Goal: Navigation & Orientation: Find specific page/section

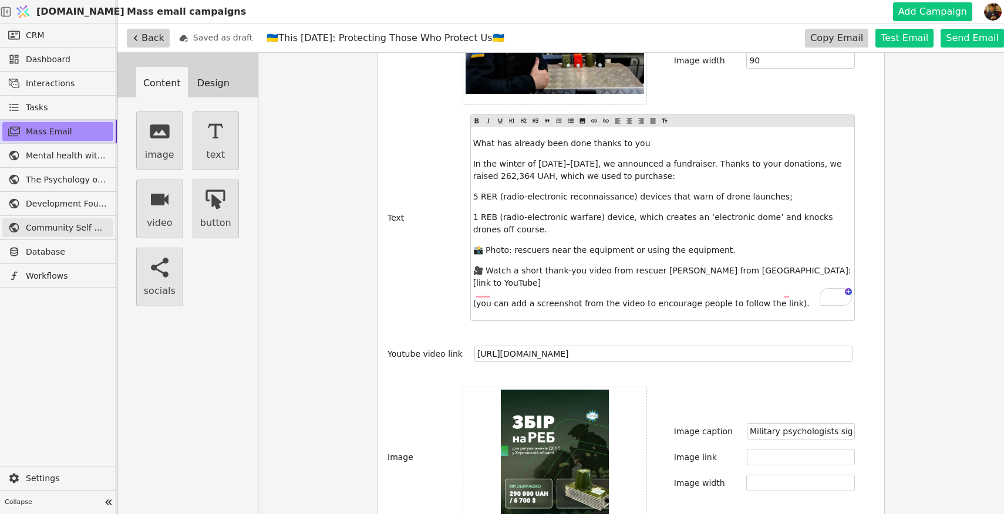
click at [60, 228] on span "Community Self Help" at bounding box center [67, 228] width 82 height 12
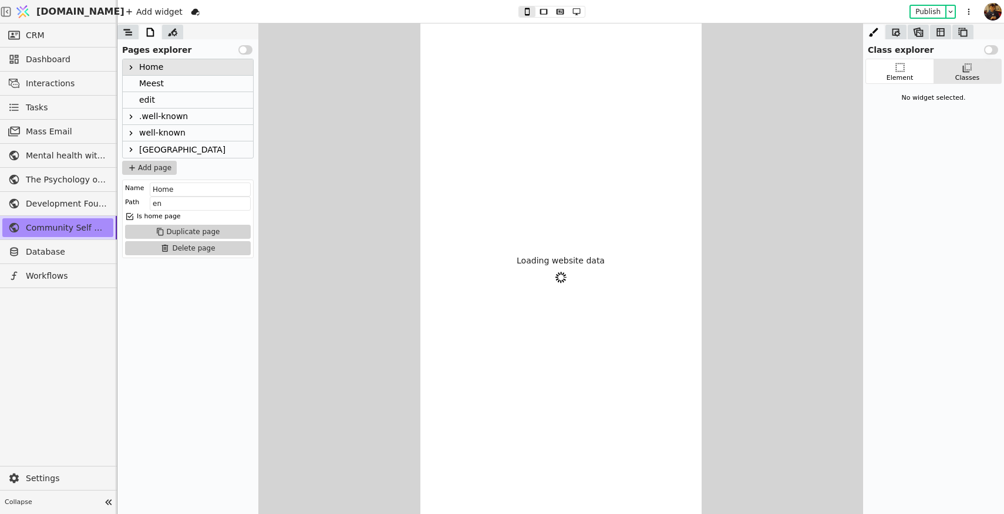
click at [130, 69] on icon at bounding box center [130, 67] width 9 height 9
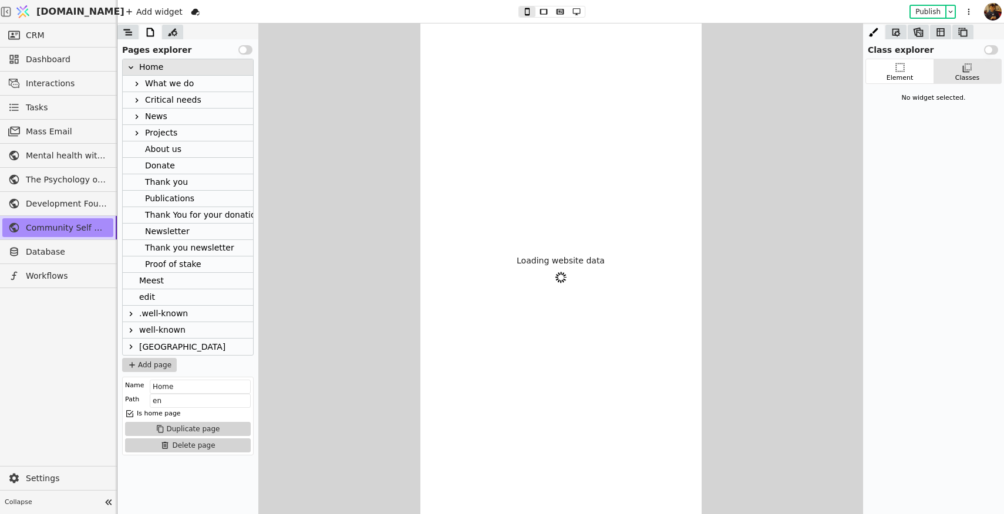
click at [130, 347] on icon at bounding box center [130, 346] width 9 height 9
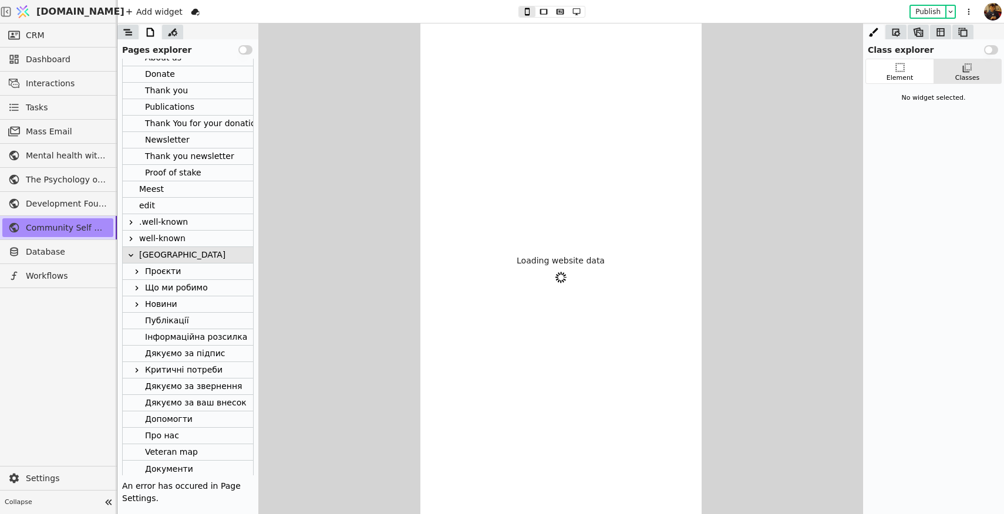
scroll to position [110, 0]
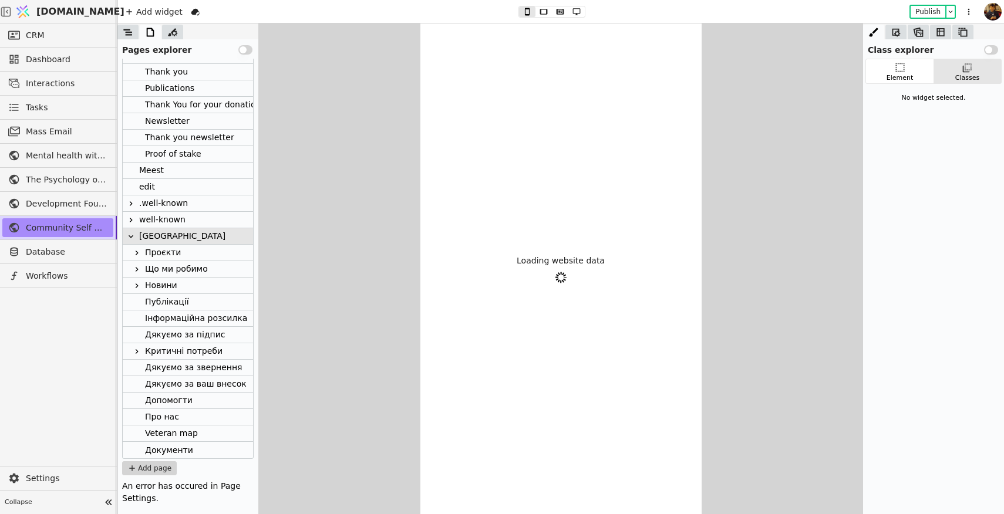
click at [176, 420] on div "Про нас" at bounding box center [162, 417] width 34 height 16
click at [170, 399] on div "Допомогти" at bounding box center [169, 401] width 48 height 16
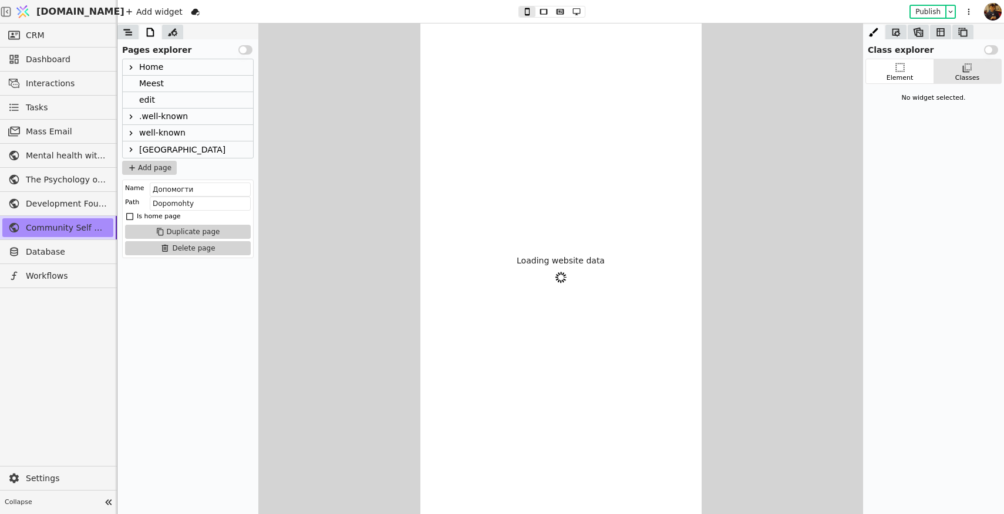
click at [146, 62] on div "Home" at bounding box center [151, 67] width 24 height 16
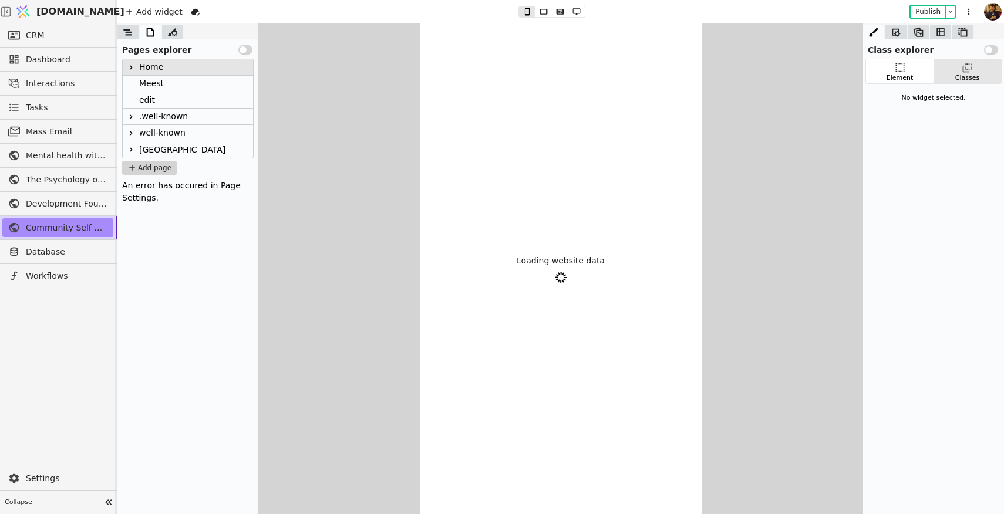
click at [208, 122] on div ".well-known" at bounding box center [188, 117] width 130 height 16
click at [53, 260] on link "Database" at bounding box center [57, 251] width 111 height 19
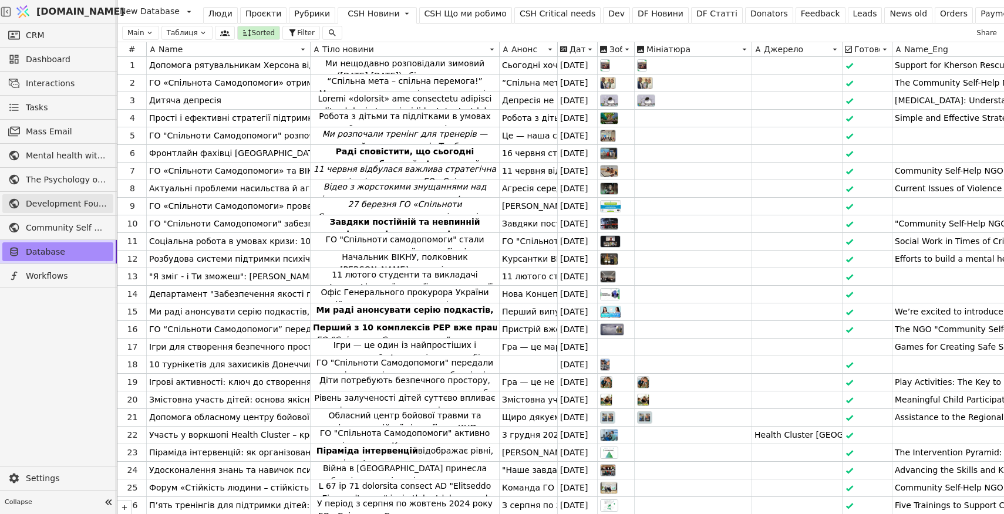
click at [58, 207] on span "Development Foundation" at bounding box center [67, 204] width 82 height 12
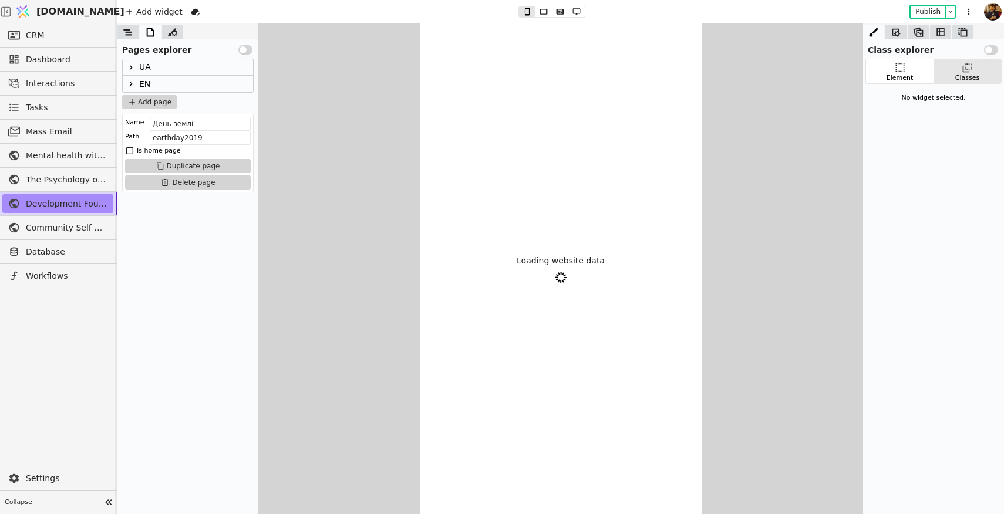
click at [129, 68] on icon at bounding box center [130, 67] width 9 height 9
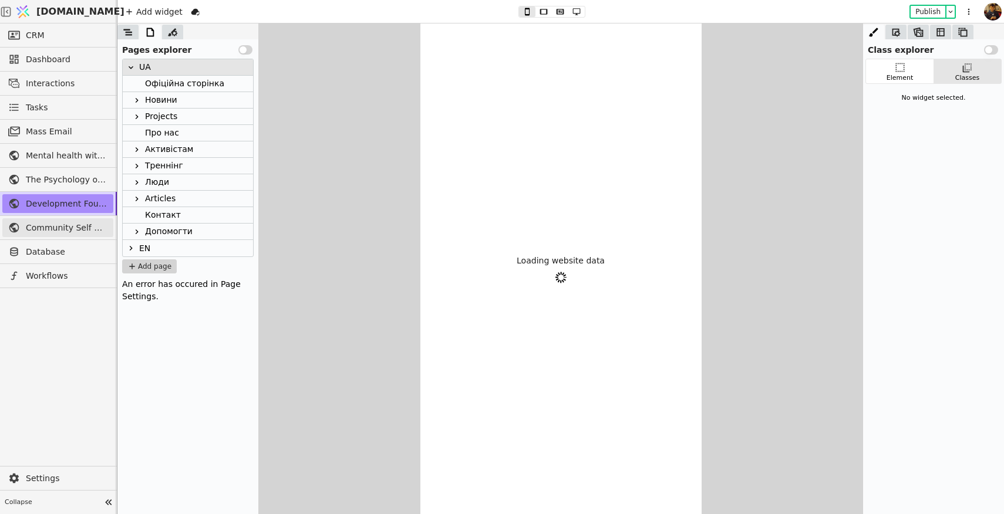
click at [68, 228] on span "Community Self Help" at bounding box center [67, 228] width 82 height 12
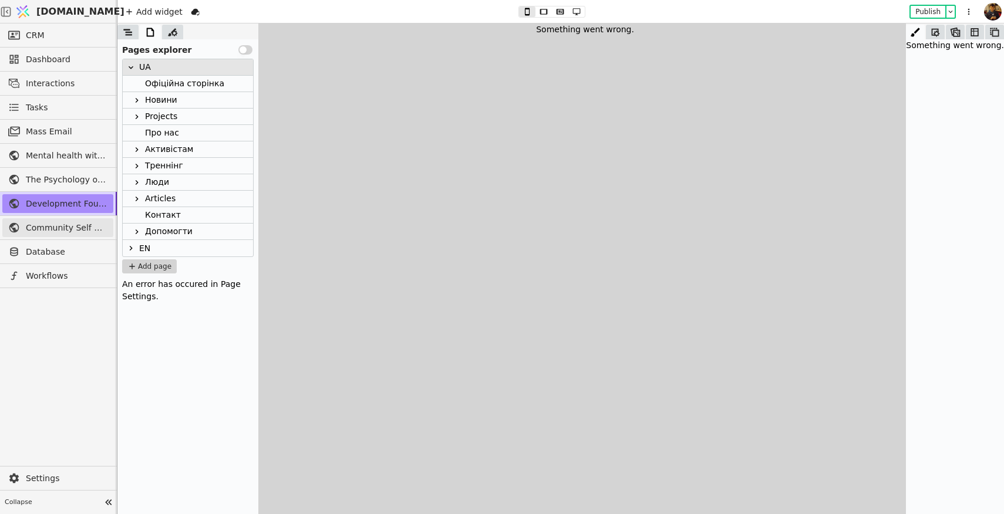
click at [47, 227] on span "Community Self Help" at bounding box center [67, 228] width 82 height 12
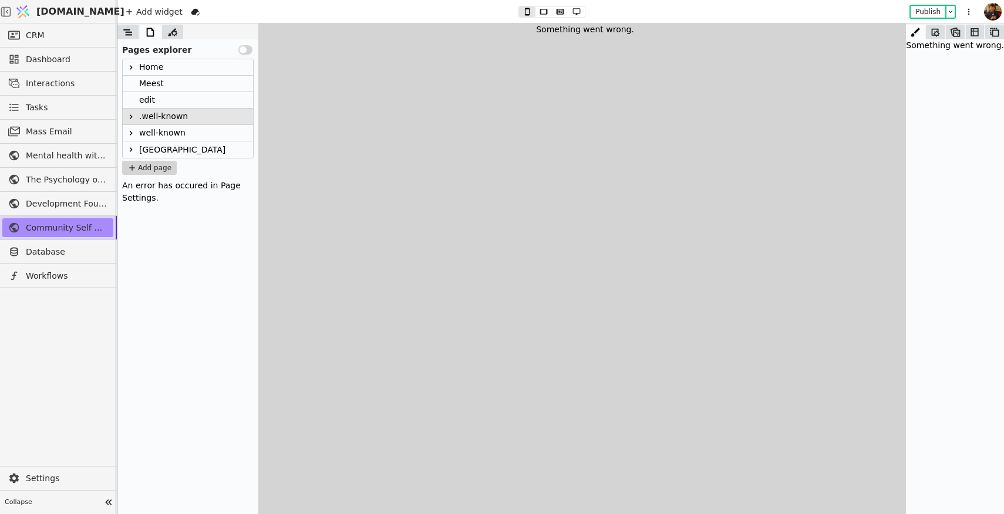
click at [132, 150] on icon at bounding box center [130, 149] width 9 height 9
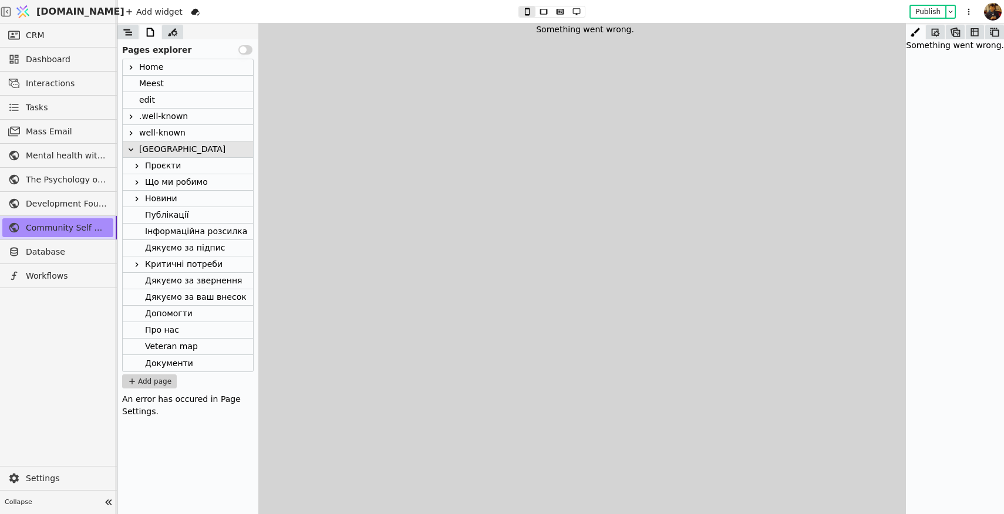
click at [171, 330] on div "Про нас" at bounding box center [162, 330] width 34 height 16
click at [32, 7] on img at bounding box center [23, 12] width 18 height 22
